Goal: Communication & Community: Answer question/provide support

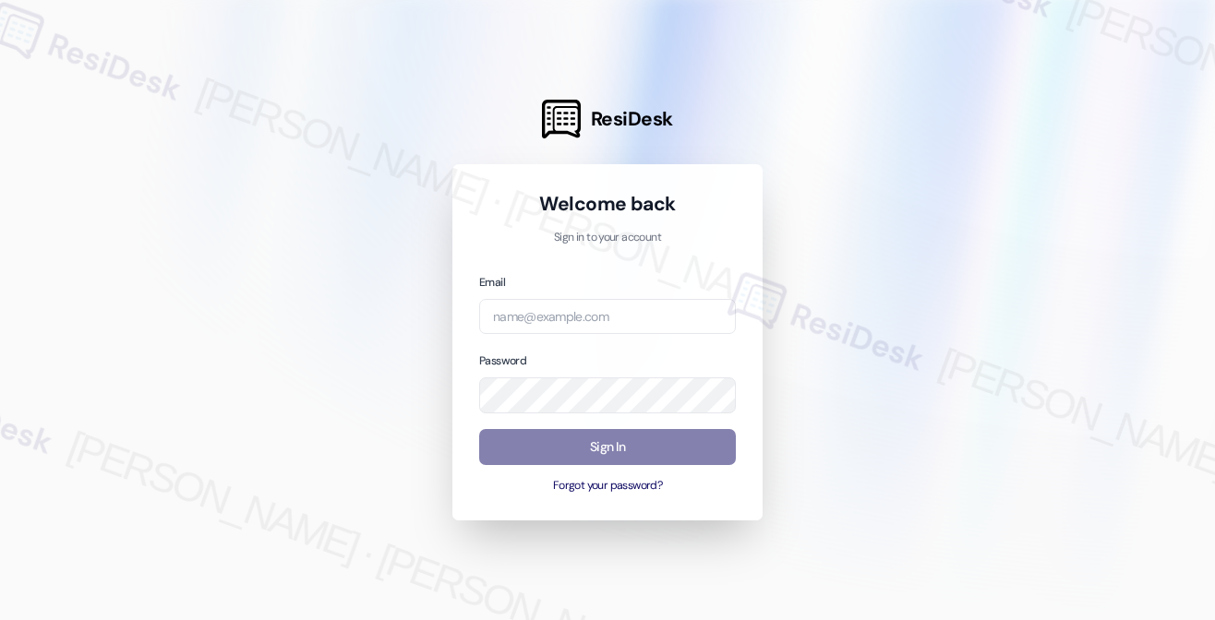
click at [543, 291] on div "Email" at bounding box center [607, 303] width 257 height 63
click at [539, 312] on input "email" at bounding box center [607, 317] width 257 height 36
type input "automated-surveys-kcb_lincoln-[PERSON_NAME].[PERSON_NAME]@kcb_[DOMAIN_NAME]"
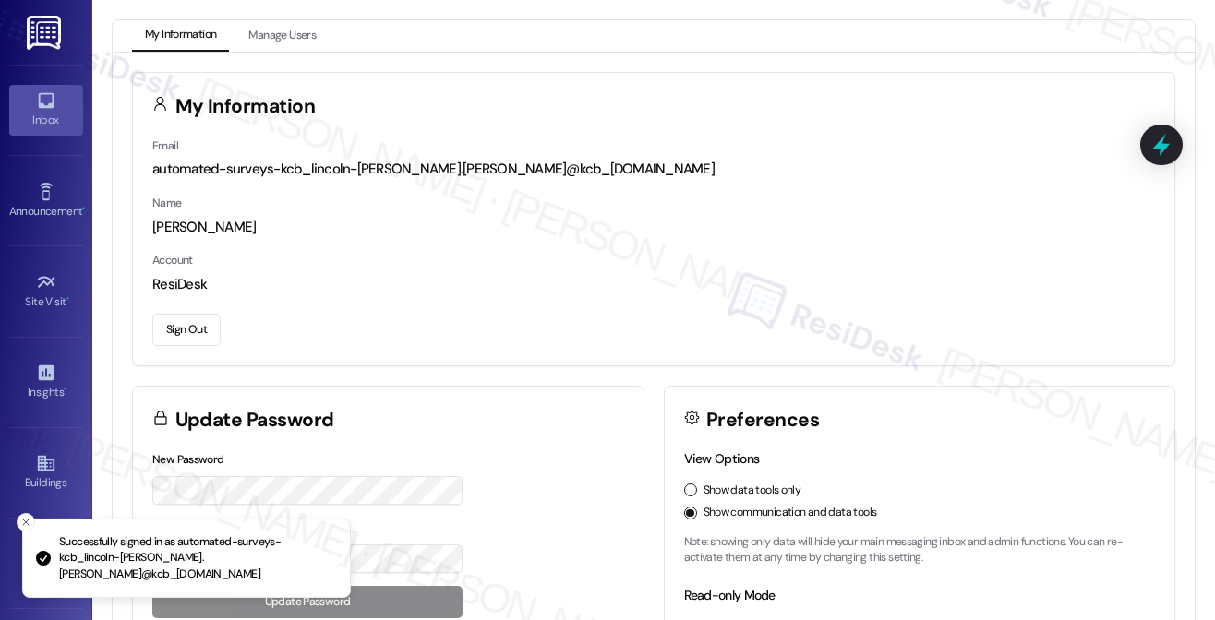
click at [21, 102] on link "Inbox" at bounding box center [46, 110] width 74 height 50
